Goal: Task Accomplishment & Management: Use online tool/utility

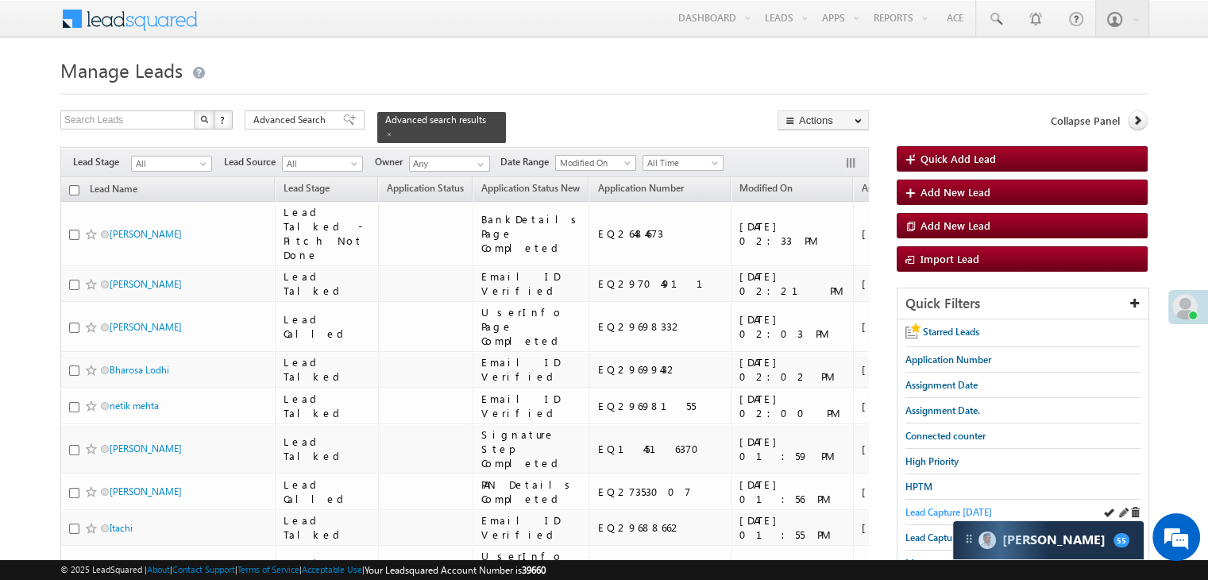
click at [917, 508] on span "Lead Capture [DATE]" at bounding box center [949, 512] width 87 height 12
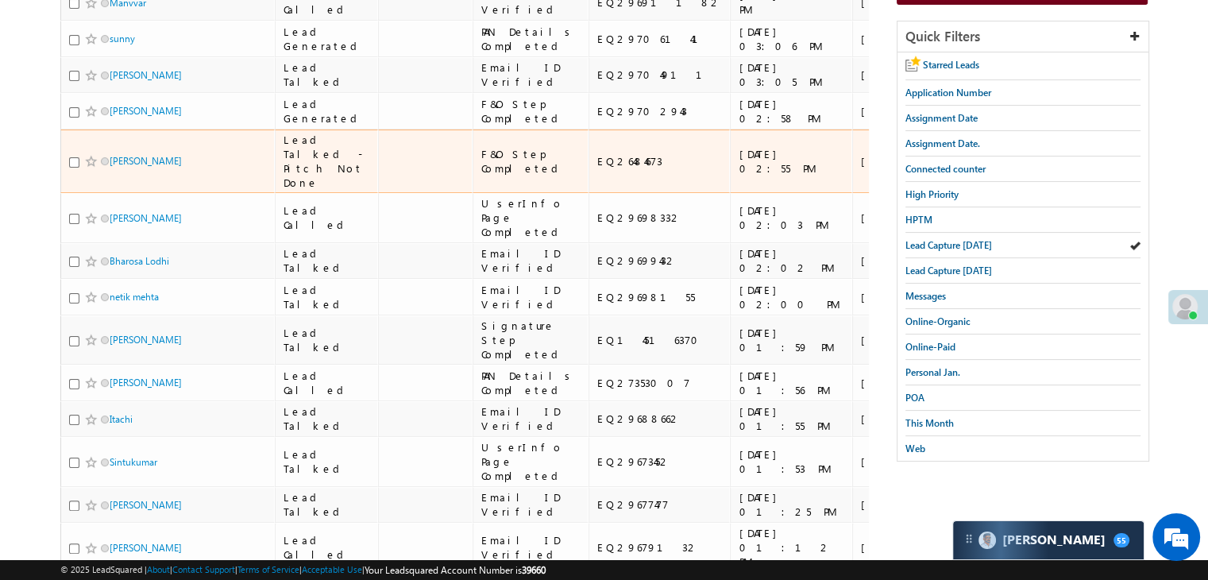
scroll to position [238, 0]
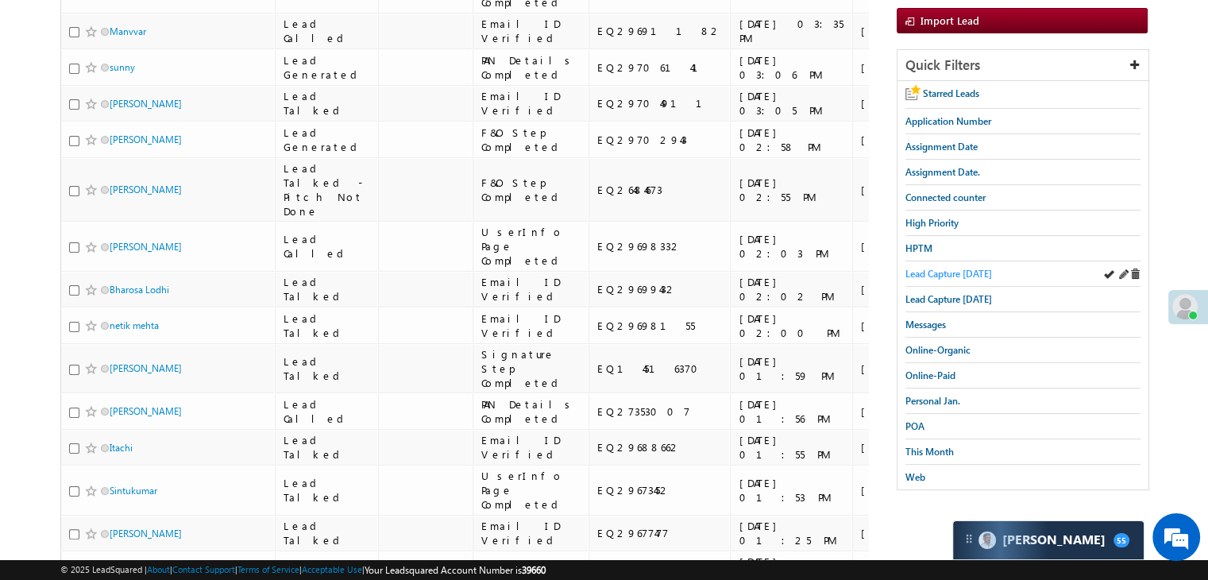
click at [941, 268] on span "Lead Capture [DATE]" at bounding box center [949, 274] width 87 height 12
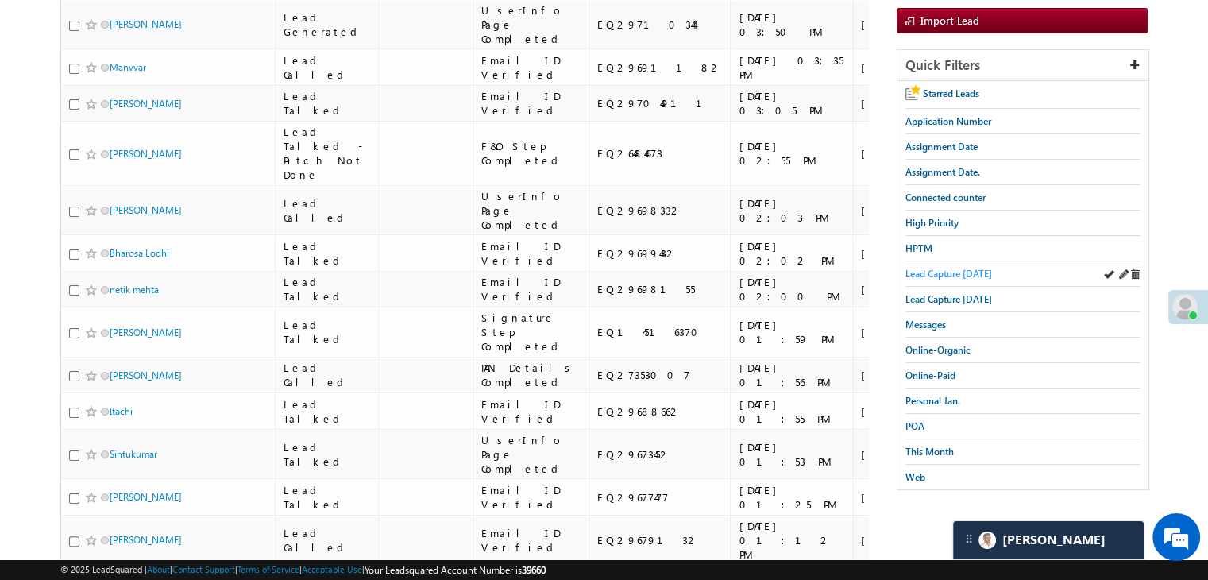
click at [936, 272] on span "Lead Capture [DATE]" at bounding box center [949, 274] width 87 height 12
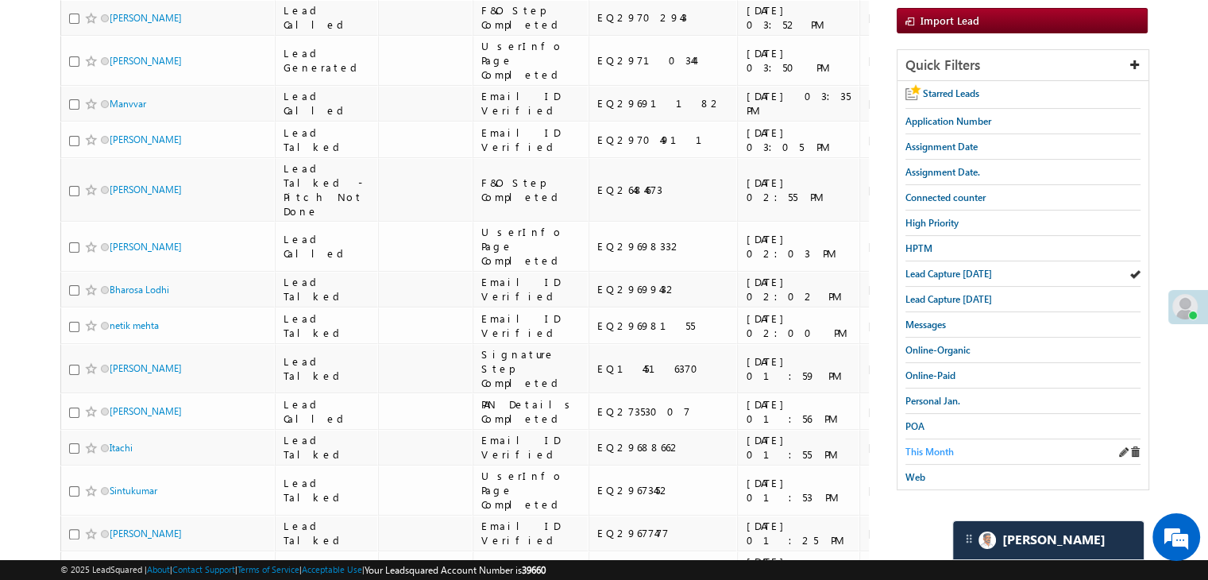
click at [941, 446] on span "This Month" at bounding box center [930, 452] width 48 height 12
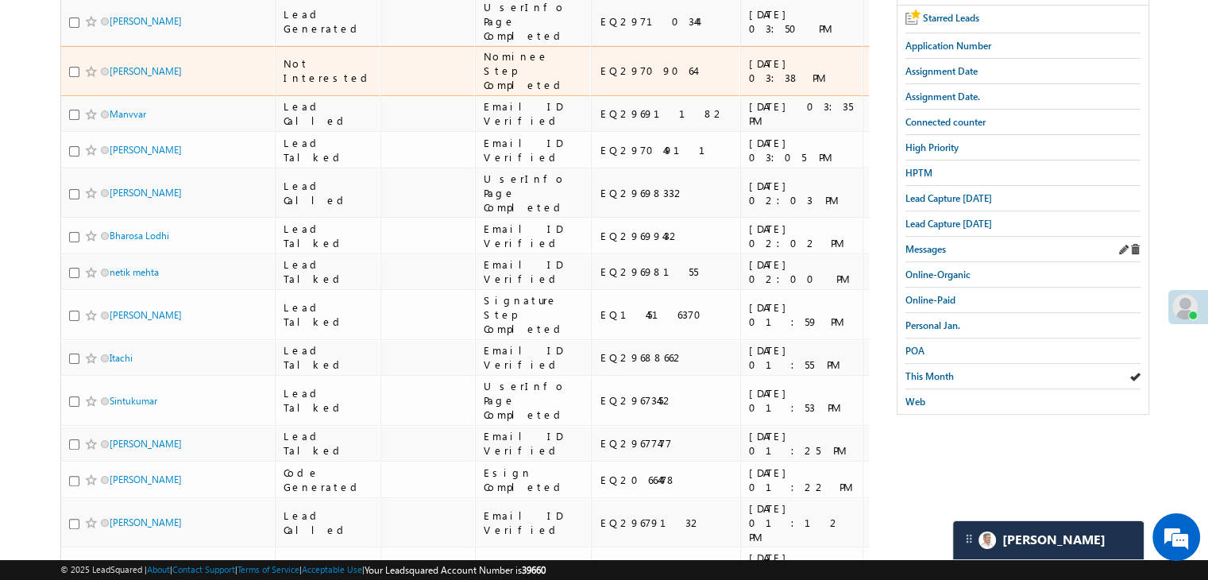
scroll to position [318, 0]
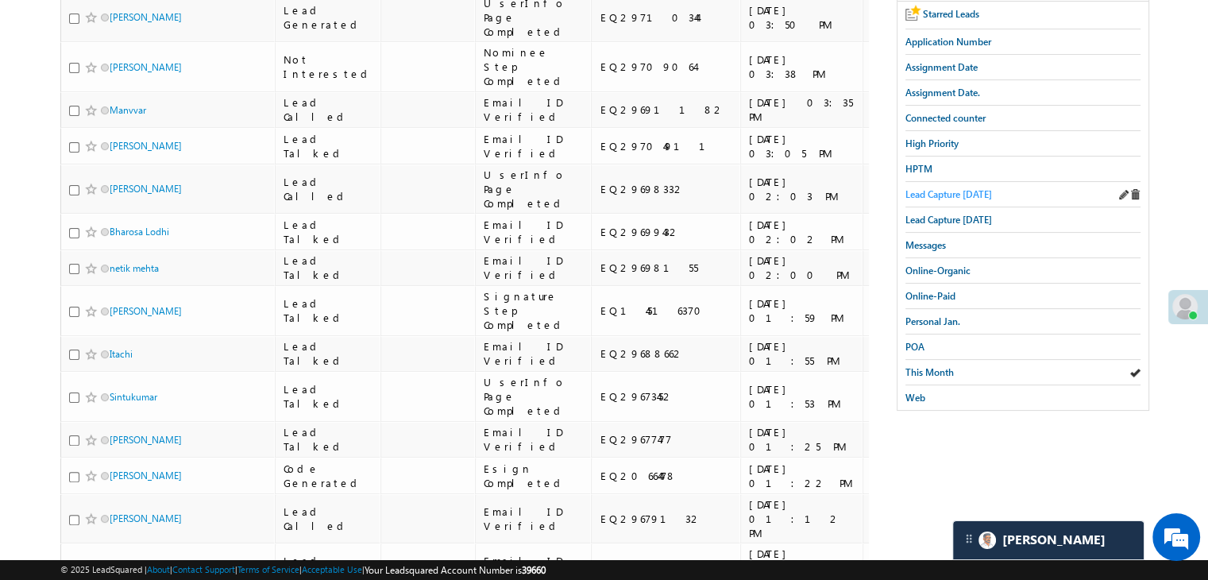
click at [961, 188] on span "Lead Capture [DATE]" at bounding box center [949, 194] width 87 height 12
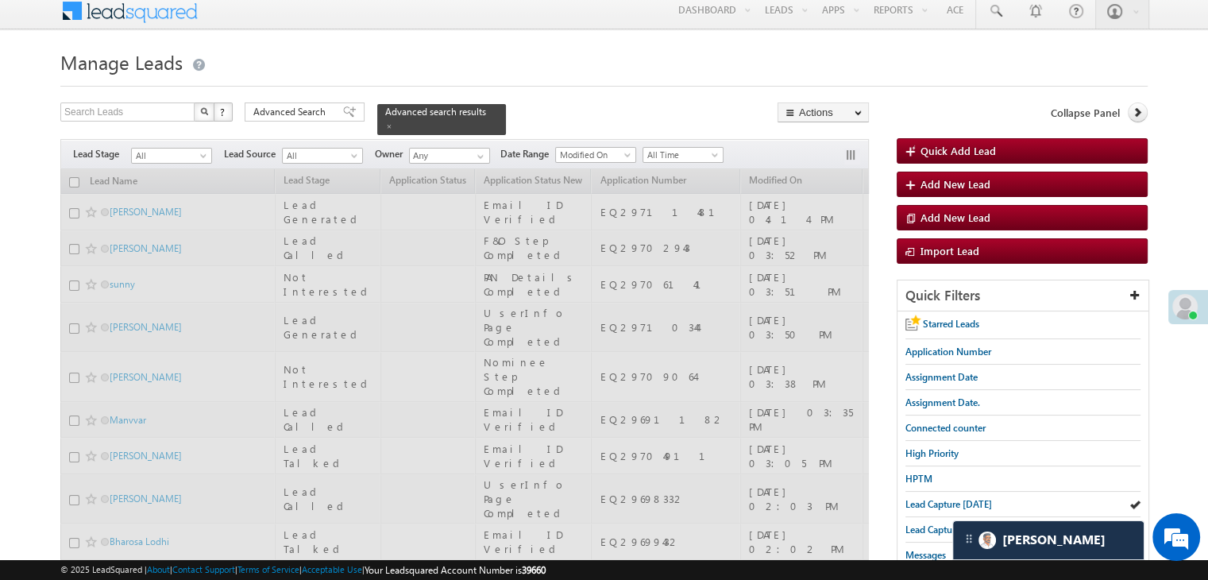
scroll to position [0, 0]
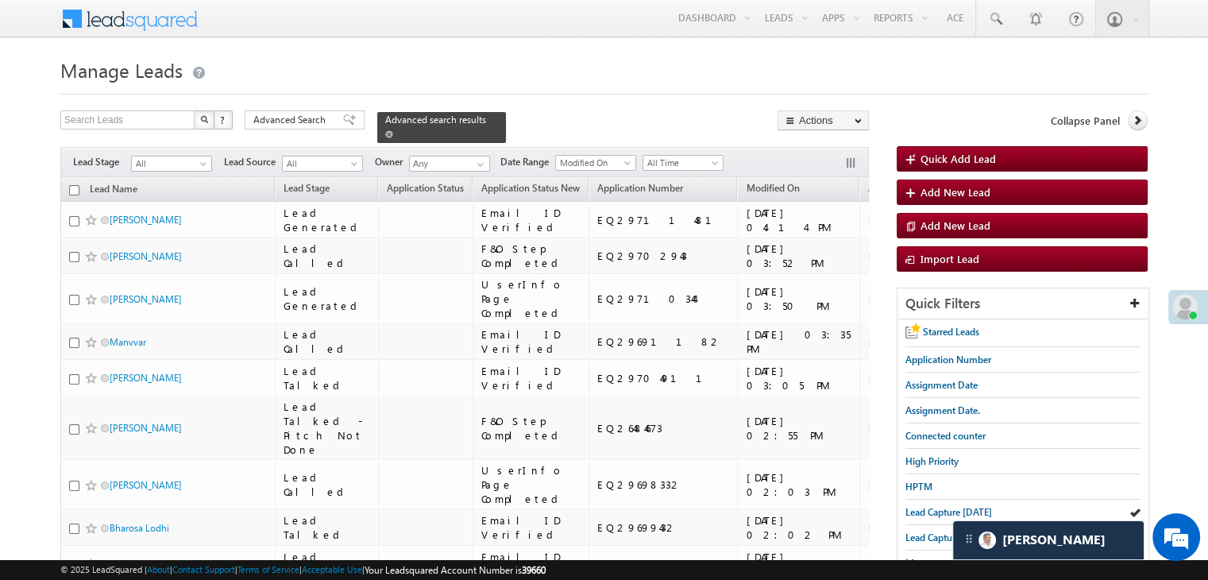
click at [393, 130] on span at bounding box center [389, 134] width 8 height 8
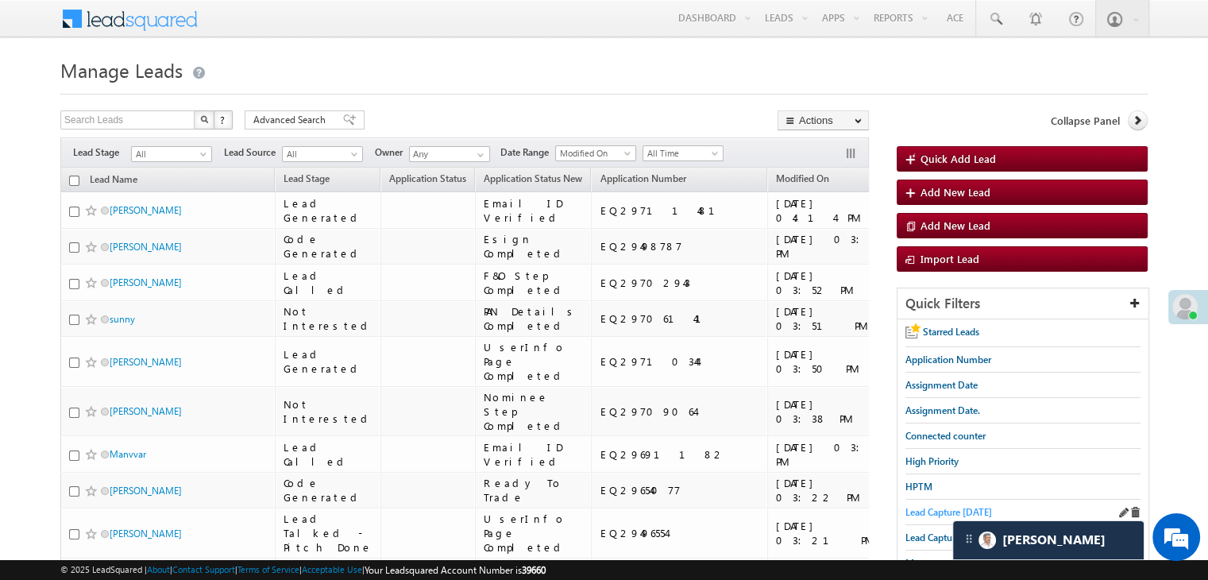
click at [922, 510] on span "Lead Capture [DATE]" at bounding box center [949, 512] width 87 height 12
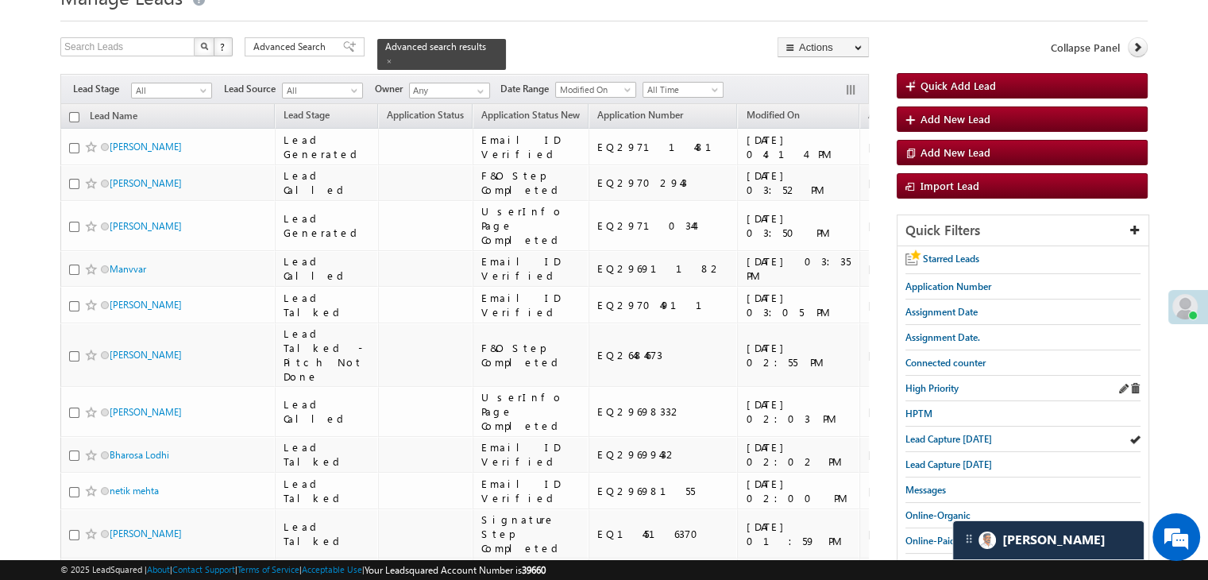
scroll to position [79, 0]
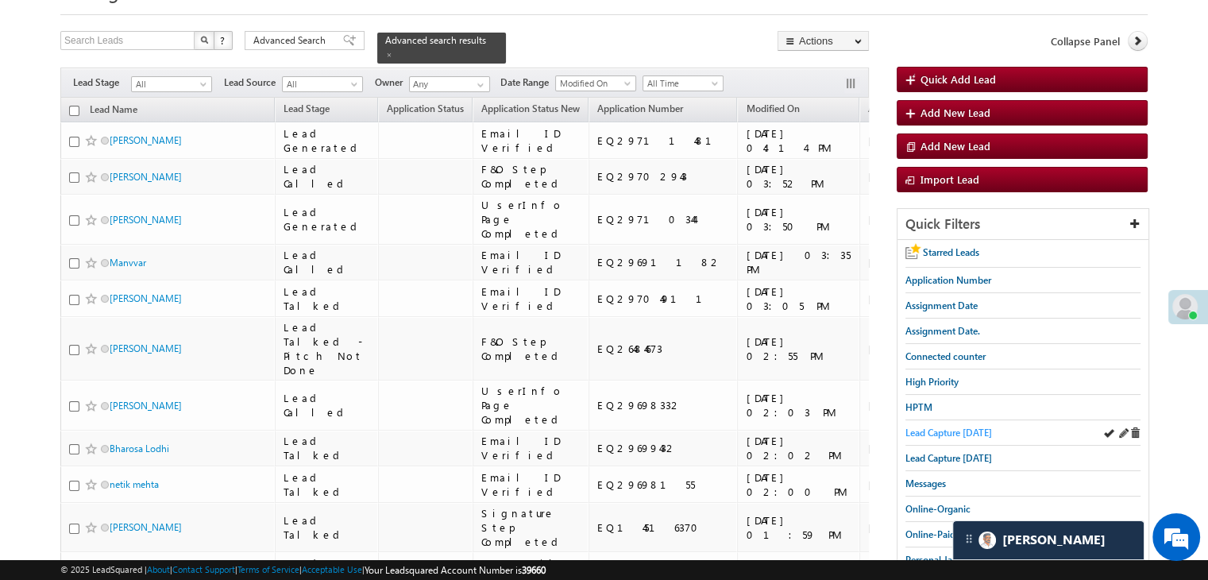
click at [947, 427] on span "Lead Capture [DATE]" at bounding box center [949, 433] width 87 height 12
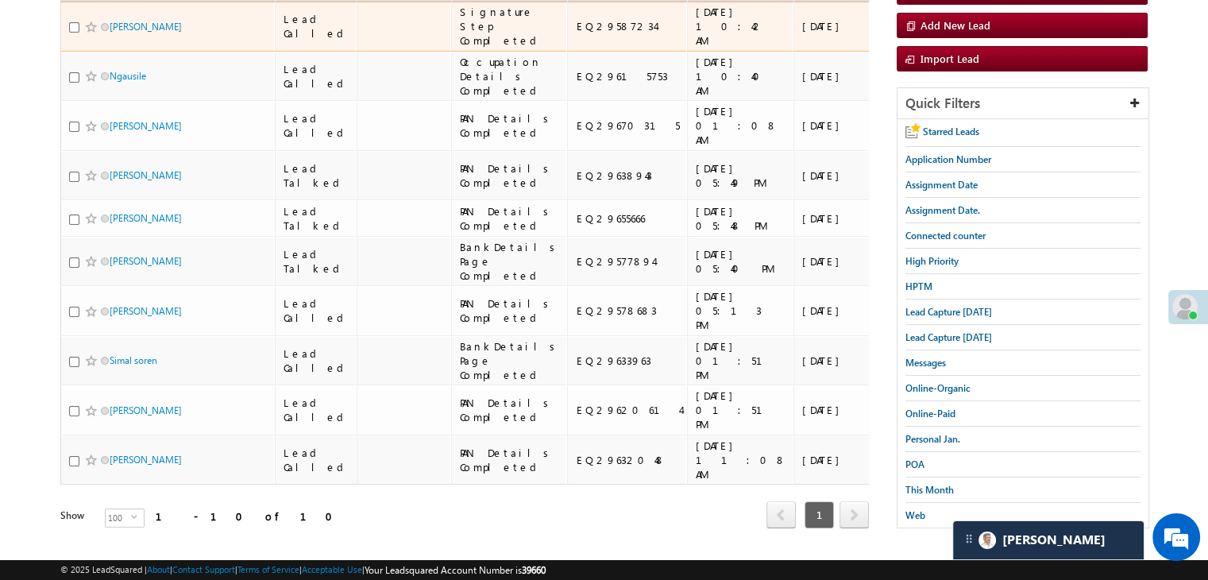
scroll to position [197, 0]
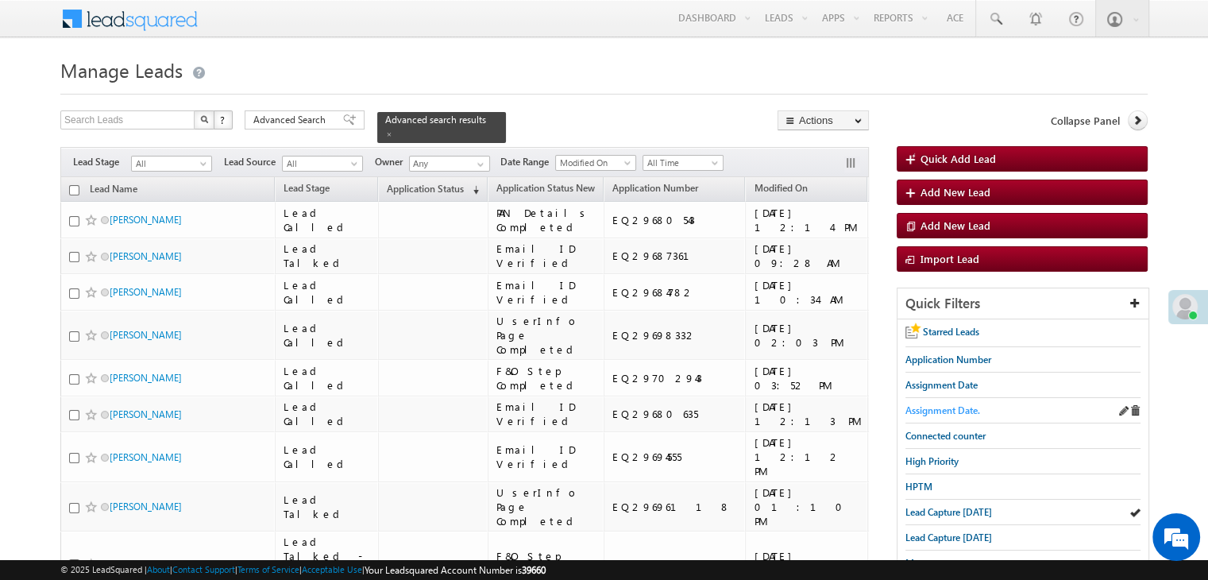
click at [949, 410] on span "Assignment Date." at bounding box center [943, 410] width 75 height 12
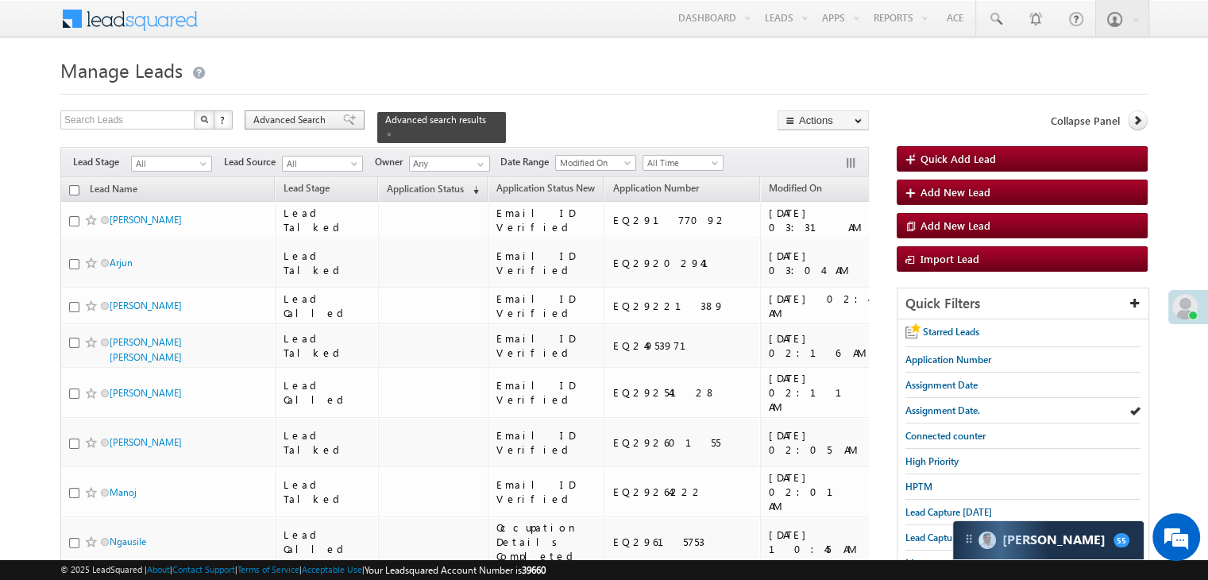
click at [343, 117] on span at bounding box center [349, 119] width 13 height 11
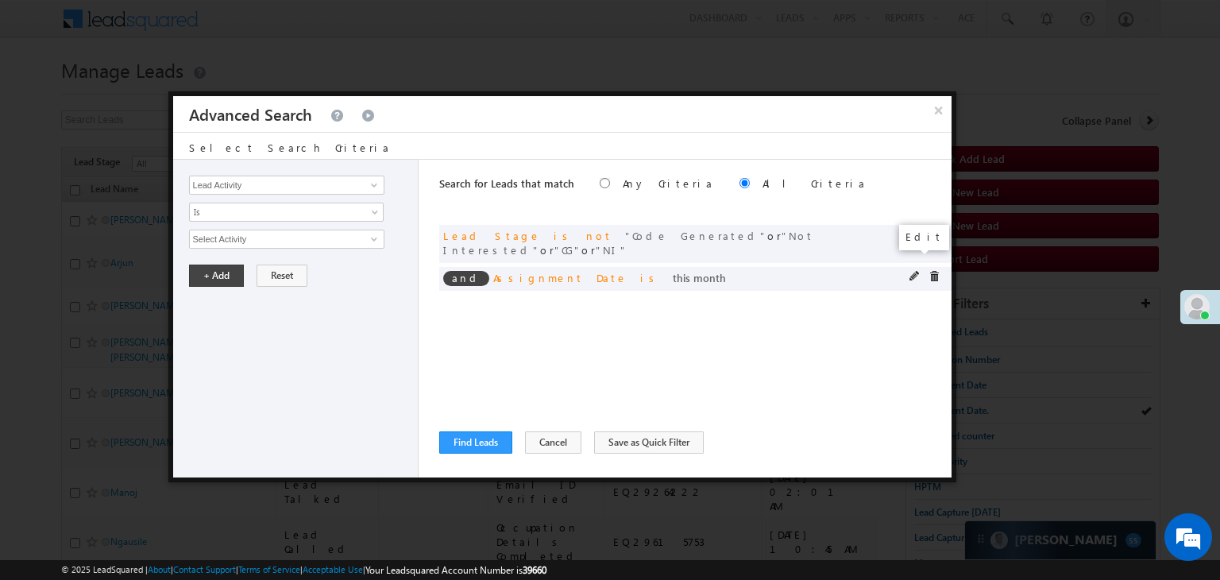
click at [910, 271] on span at bounding box center [915, 276] width 11 height 11
click at [257, 239] on span "This Month" at bounding box center [276, 239] width 172 height 14
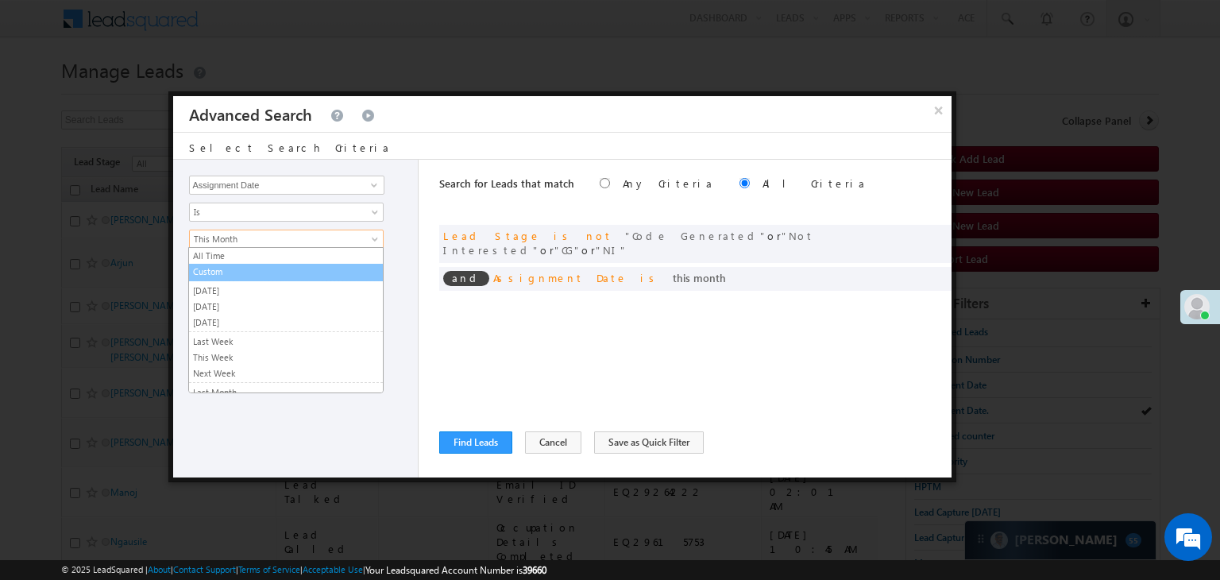
click at [258, 271] on link "Custom" at bounding box center [286, 272] width 194 height 14
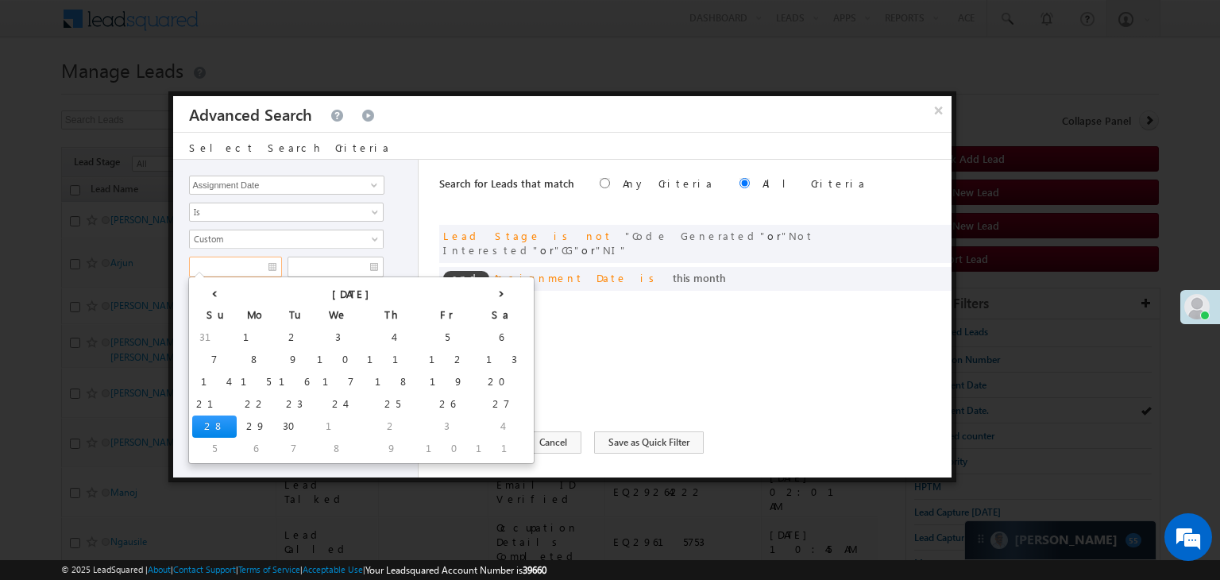
click at [258, 262] on input "text" at bounding box center [235, 267] width 93 height 21
click at [422, 397] on td "26" at bounding box center [447, 404] width 50 height 22
type input "[DATE]"
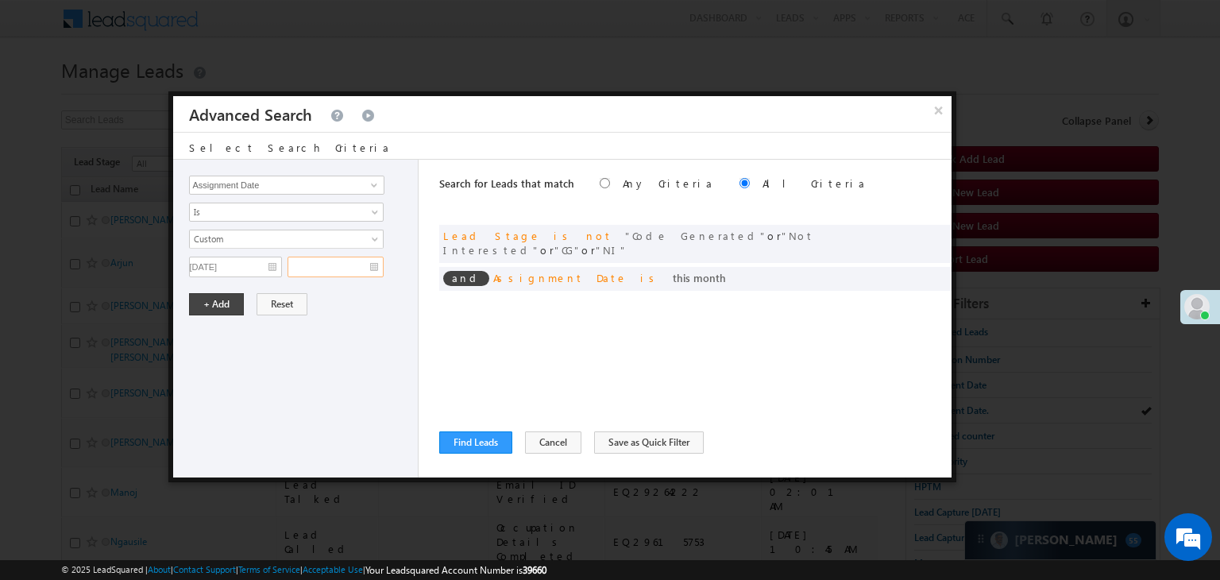
click at [349, 270] on input "text" at bounding box center [336, 267] width 96 height 21
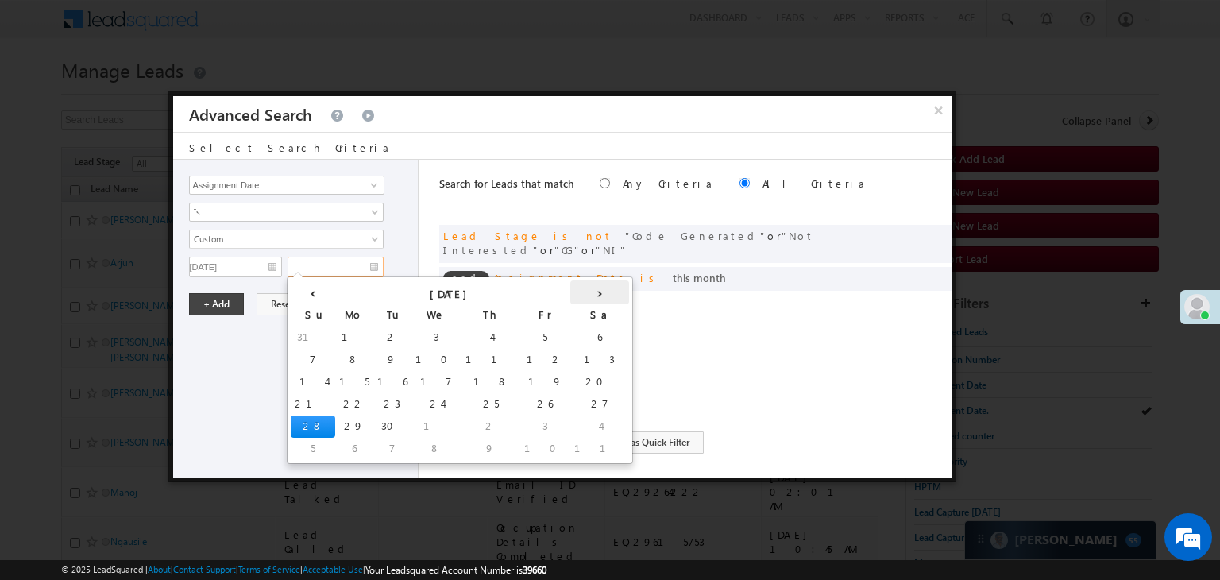
click at [570, 297] on th "›" at bounding box center [599, 292] width 59 height 24
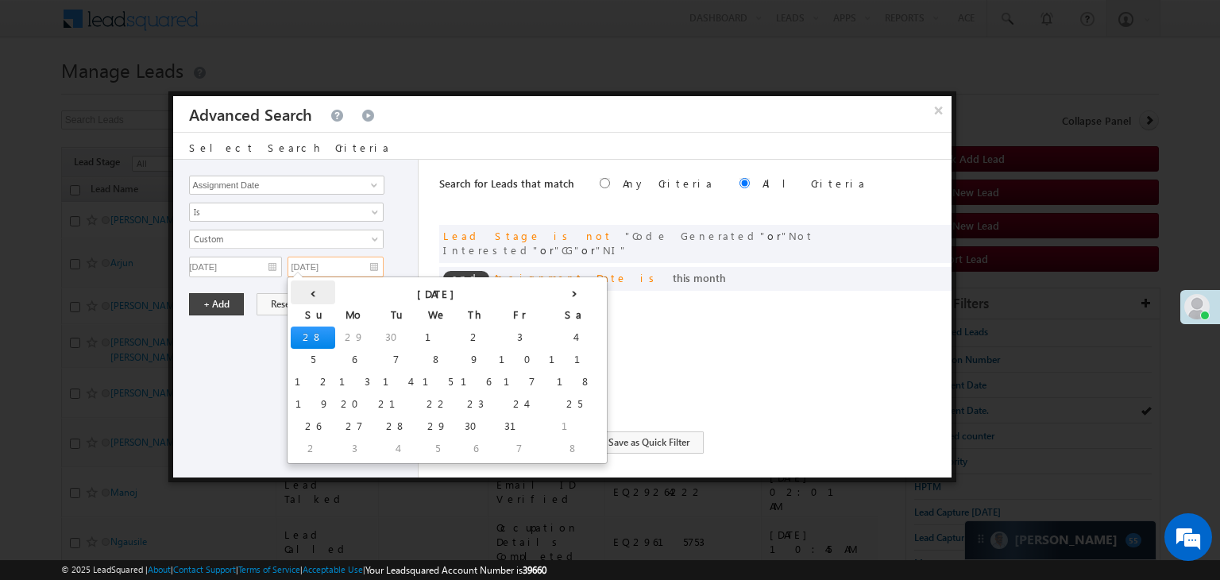
click at [312, 293] on th "‹" at bounding box center [313, 292] width 44 height 24
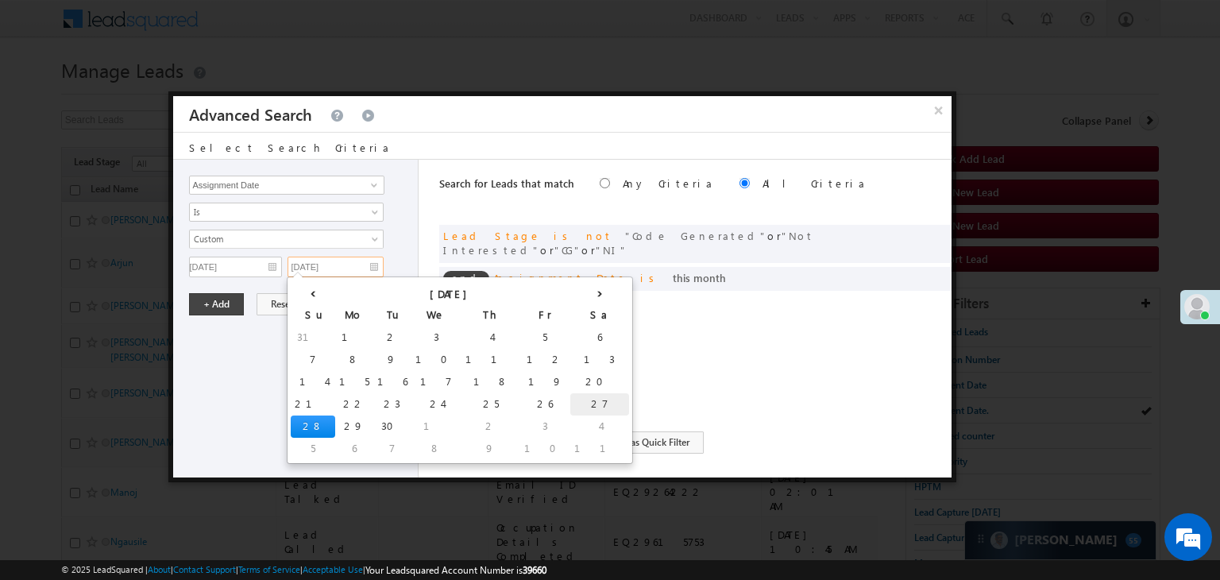
click at [570, 398] on td "27" at bounding box center [599, 404] width 59 height 22
type input "[DATE]"
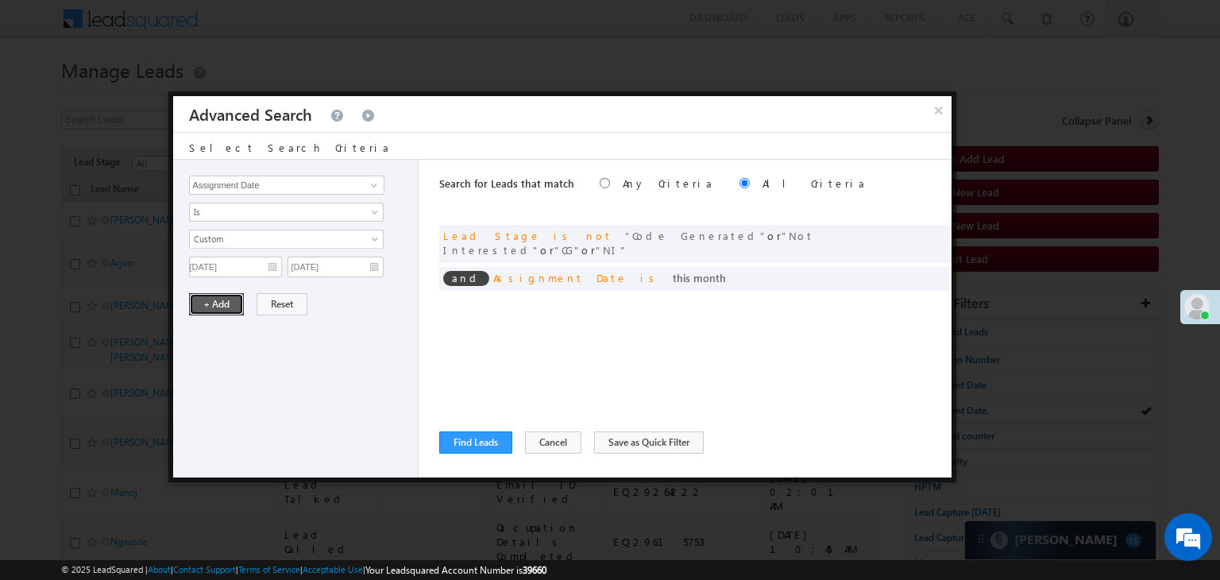
click at [230, 306] on button "+ Add" at bounding box center [216, 304] width 55 height 22
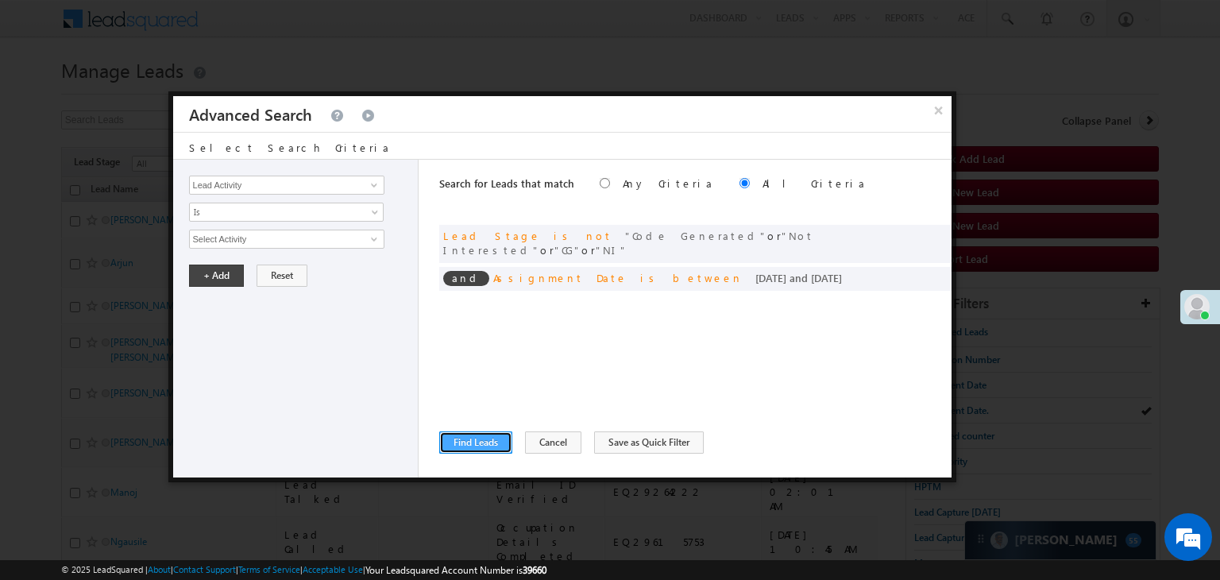
click at [478, 452] on button "Find Leads" at bounding box center [475, 442] width 73 height 22
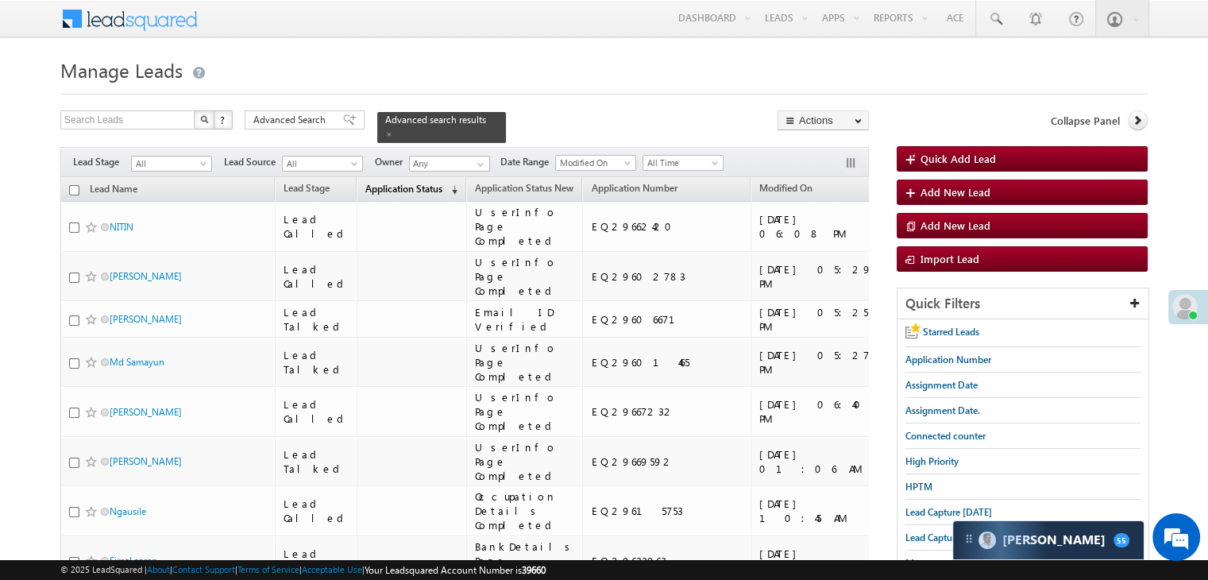
click at [388, 183] on span "Application Status" at bounding box center [403, 189] width 77 height 12
